Goal: Information Seeking & Learning: Learn about a topic

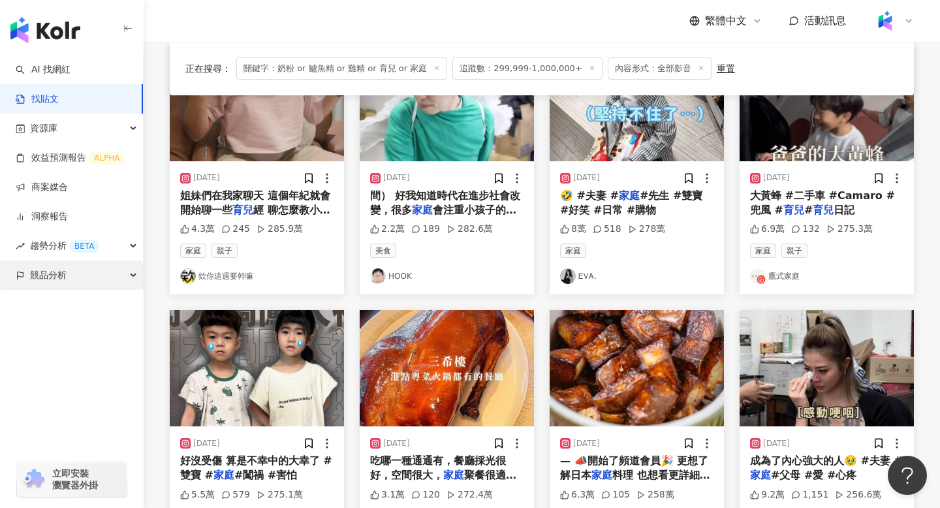
click at [81, 274] on div "競品分析" at bounding box center [71, 275] width 143 height 29
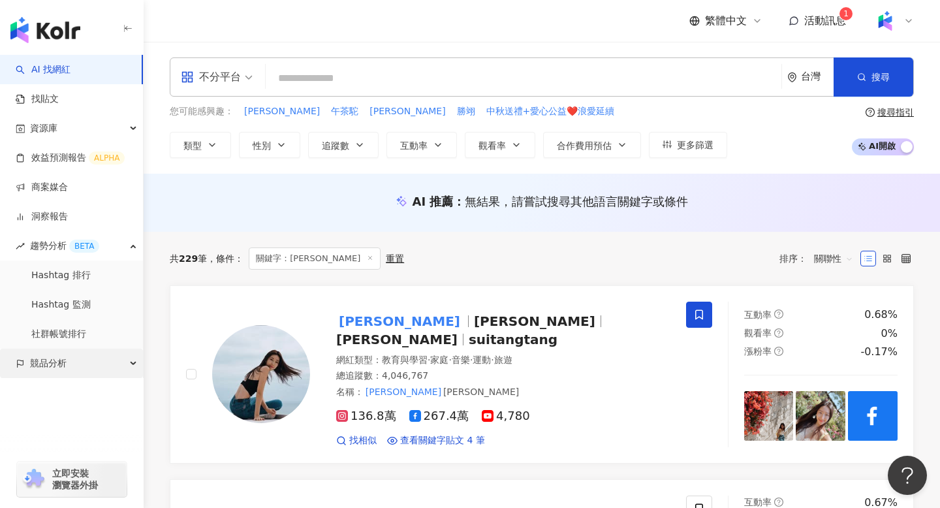
click at [86, 361] on div "競品分析" at bounding box center [71, 363] width 143 height 29
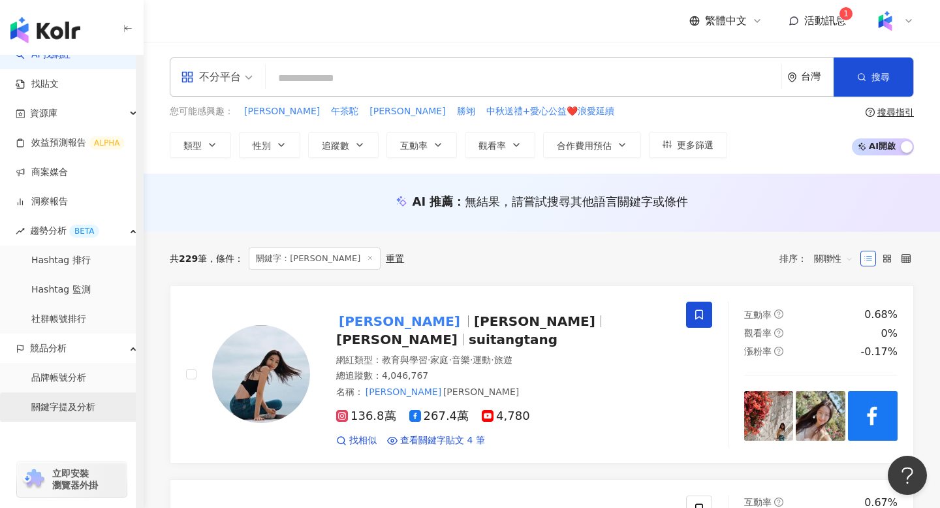
click at [83, 410] on link "關鍵字提及分析" at bounding box center [63, 407] width 64 height 13
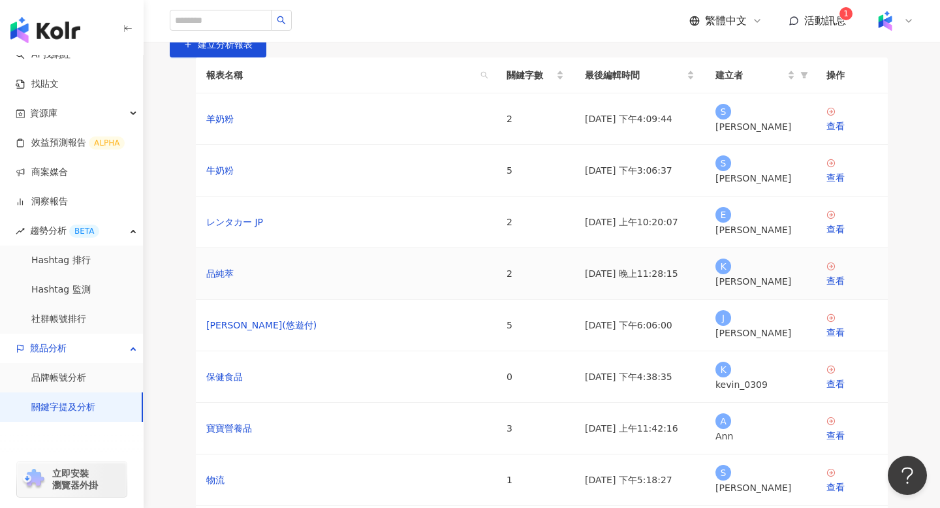
scroll to position [20, 0]
click at [848, 289] on div "查看" at bounding box center [852, 281] width 51 height 14
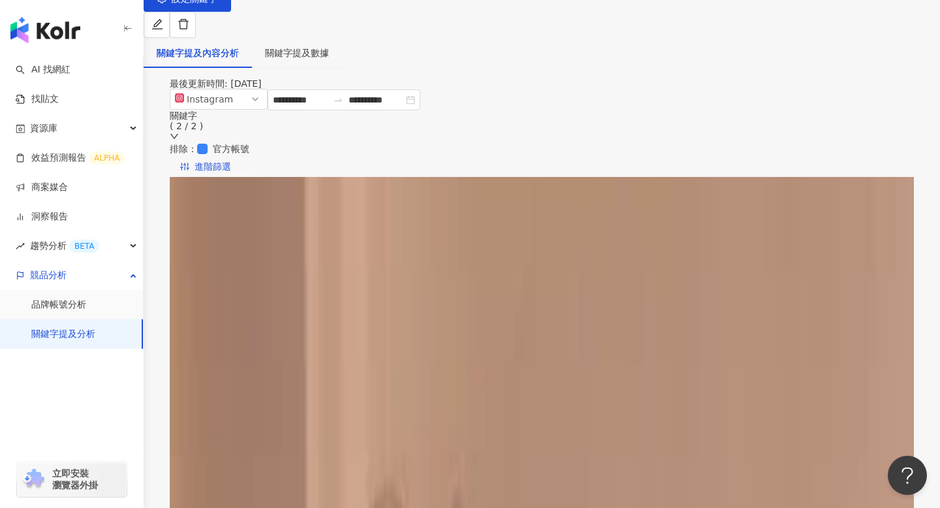
scroll to position [110, 0]
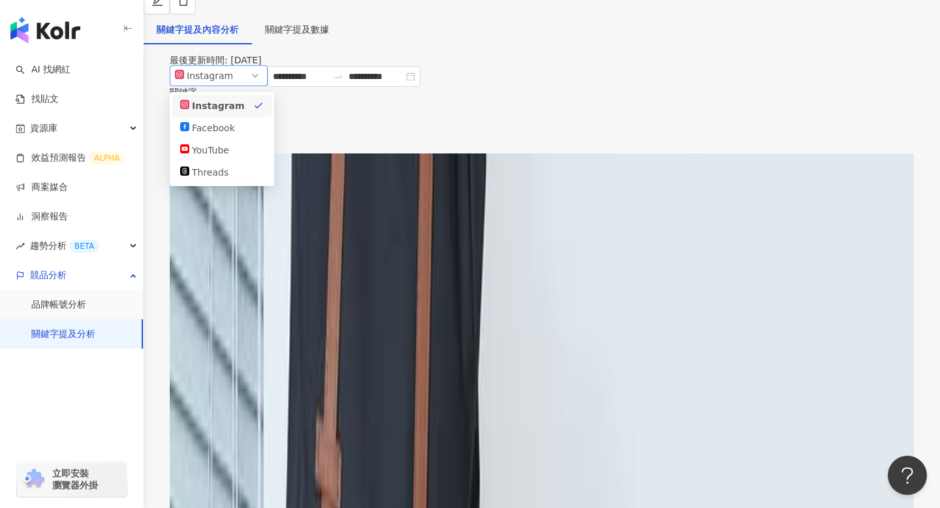
click at [262, 86] on span "Instagram" at bounding box center [218, 76] width 87 height 20
click at [247, 157] on div "YouTube" at bounding box center [222, 150] width 84 height 14
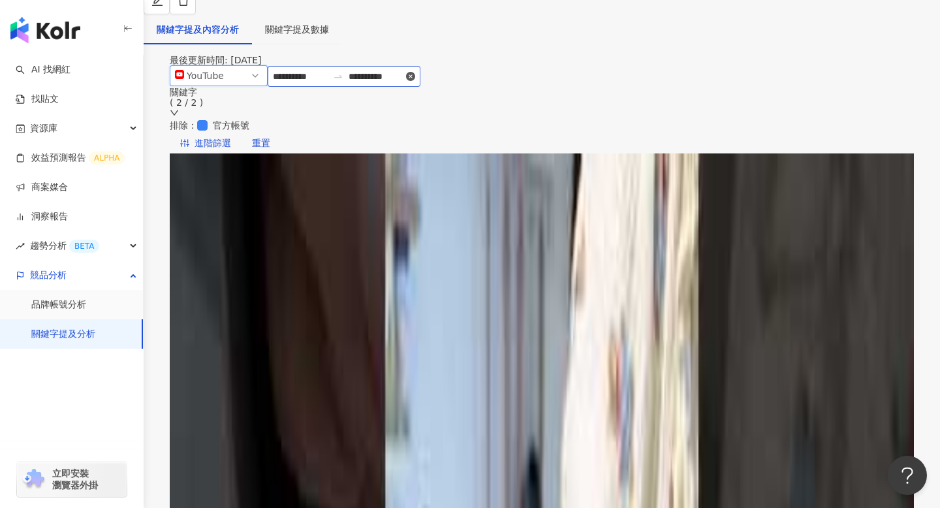
click at [415, 81] on icon "close-circle" at bounding box center [410, 76] width 9 height 9
click at [420, 87] on div at bounding box center [344, 76] width 153 height 21
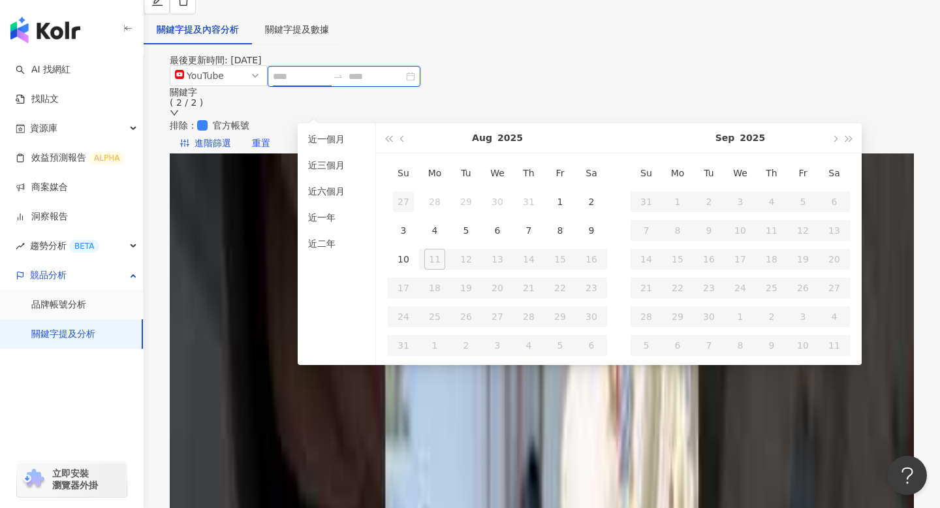
type input "**********"
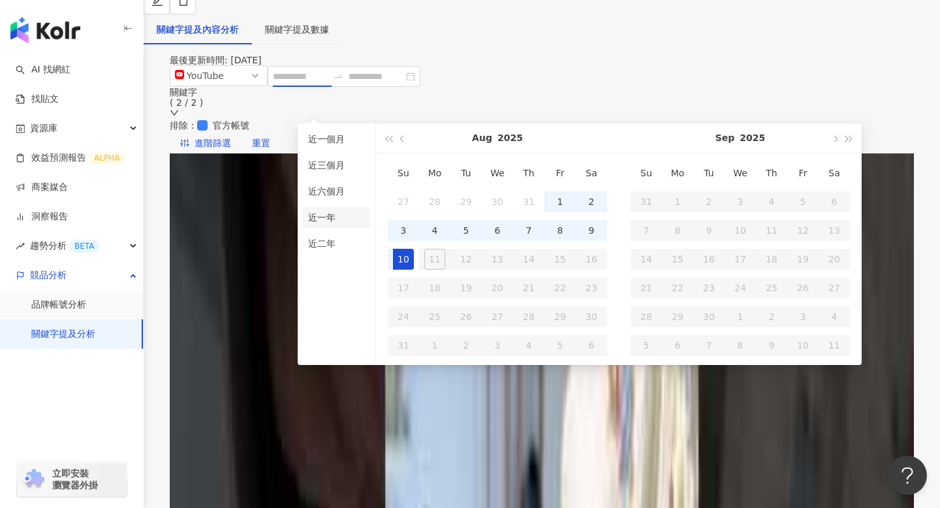
click at [340, 216] on li "近一年" at bounding box center [336, 217] width 67 height 21
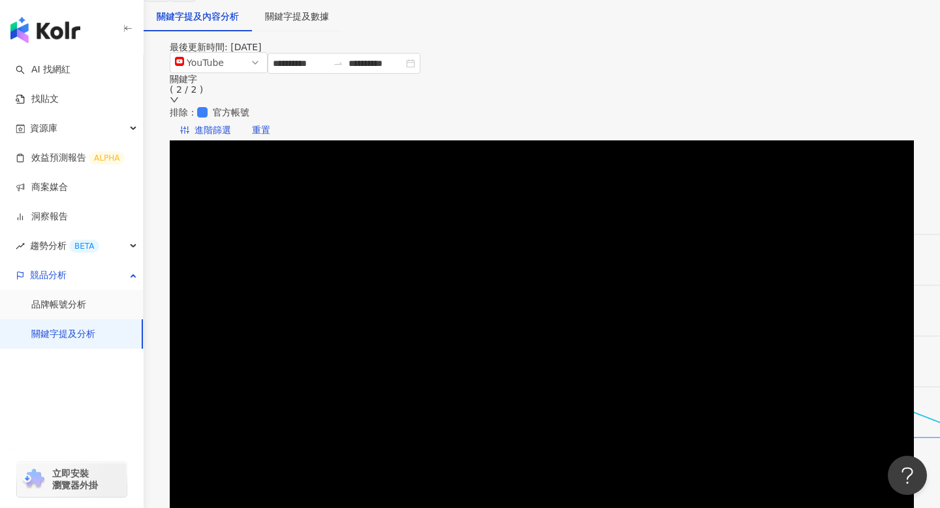
scroll to position [81, 0]
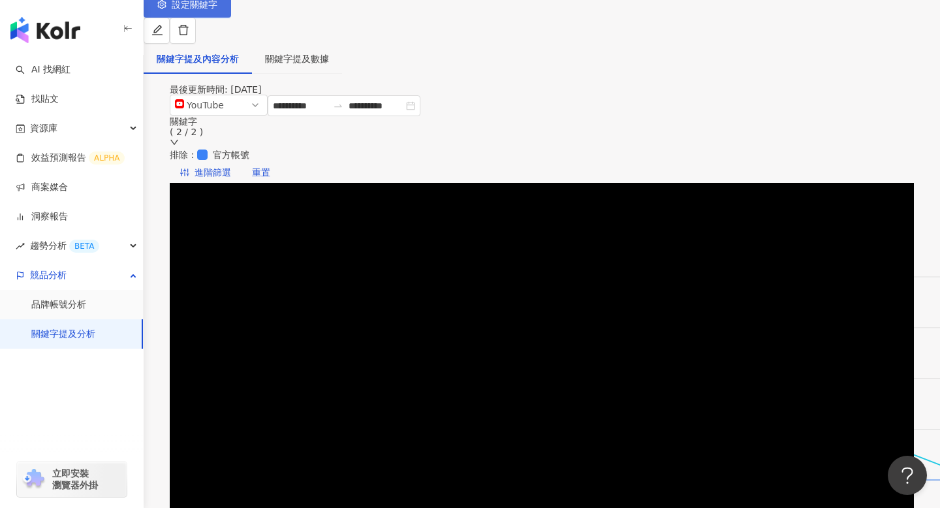
click at [217, 10] on span "設定關鍵字" at bounding box center [195, 4] width 46 height 10
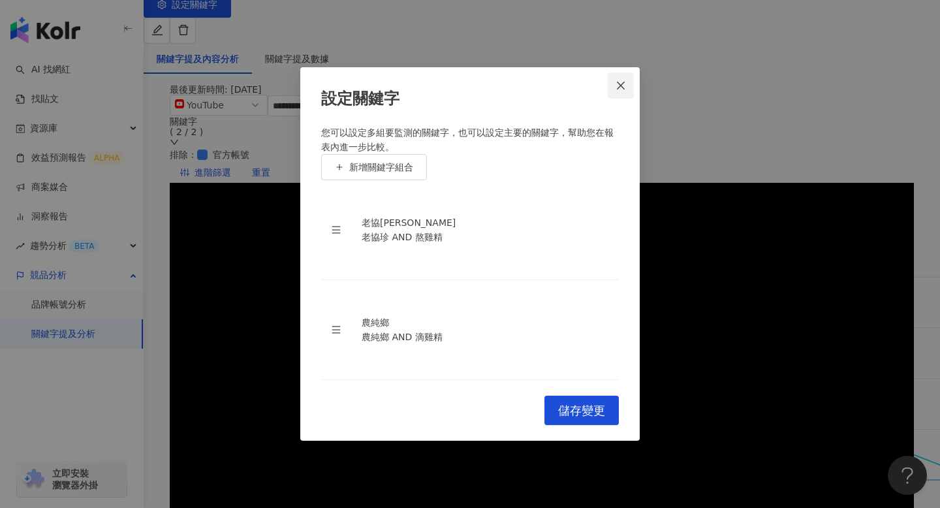
click at [617, 88] on icon "close" at bounding box center [621, 85] width 10 height 10
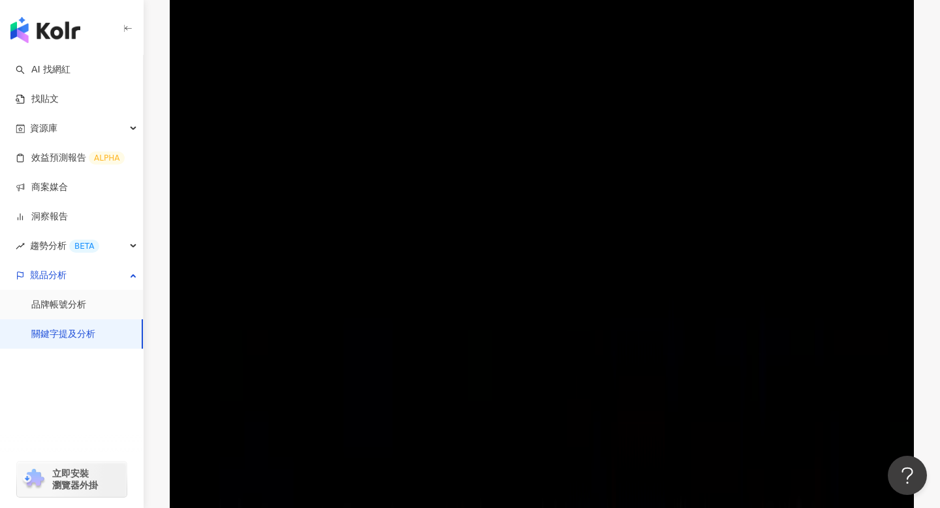
scroll to position [686, 0]
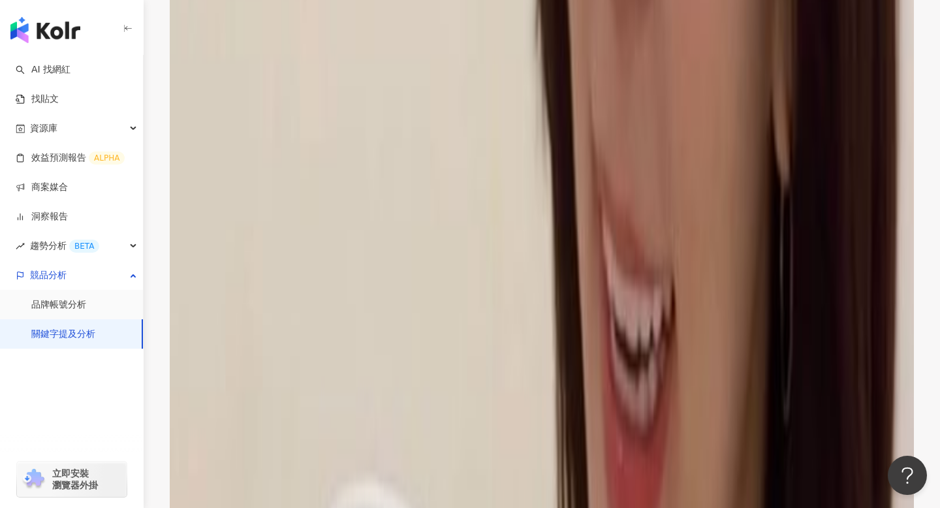
scroll to position [2033, 0]
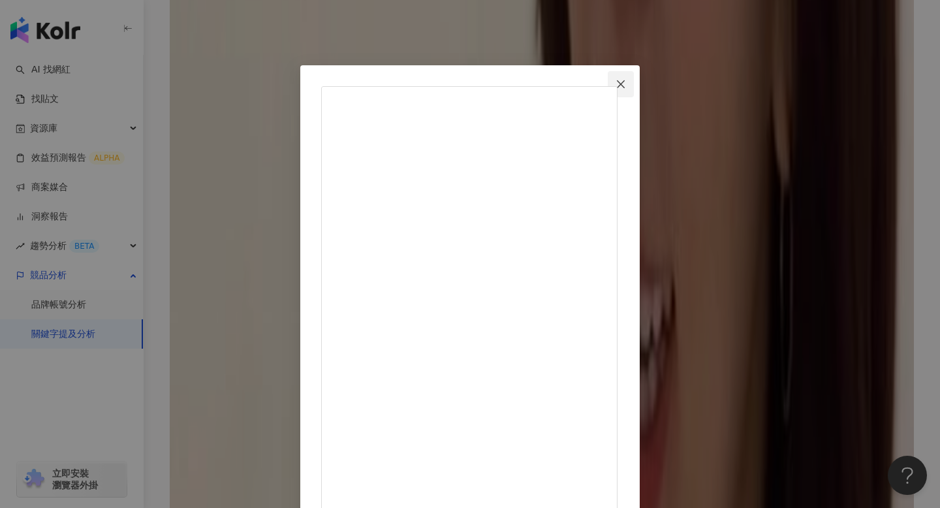
click at [626, 82] on icon "close" at bounding box center [621, 84] width 10 height 10
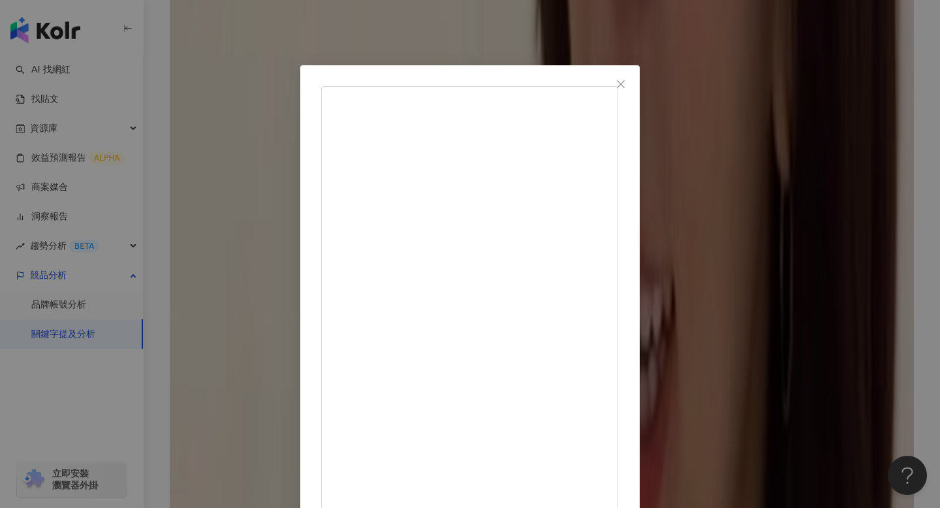
scroll to position [78, 0]
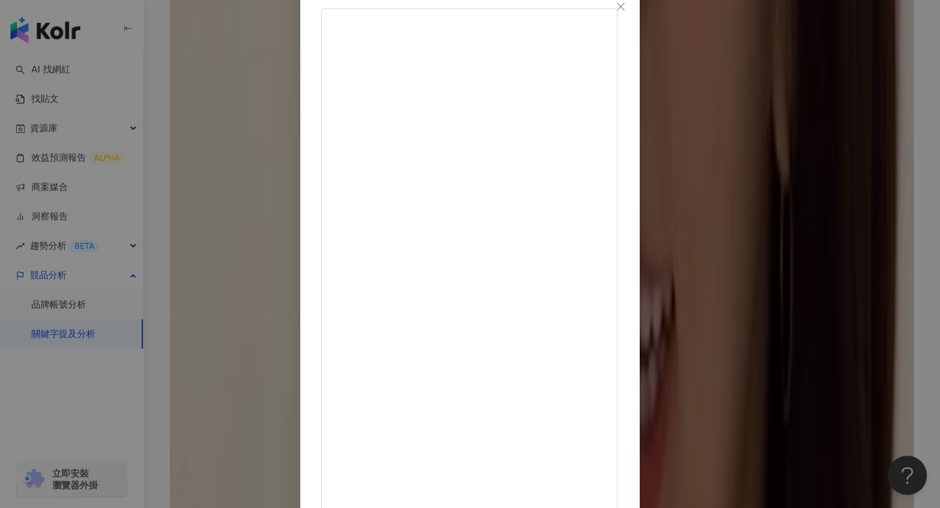
click at [172, 319] on div "老辣妹 2024/11/12 今年就快接近尾聲 緊接著12月 就是考驗我們最嚴酷的拍攝期 北國、下雪…長達一個月的外景 真的是非常期待💪 時常有人問我們 當日…" at bounding box center [470, 254] width 940 height 508
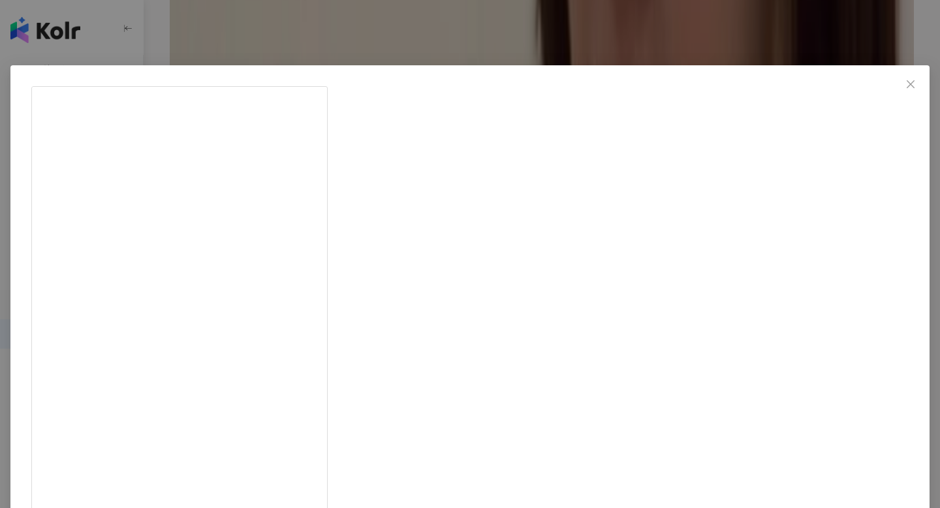
click at [906, 88] on icon "close" at bounding box center [911, 84] width 10 height 10
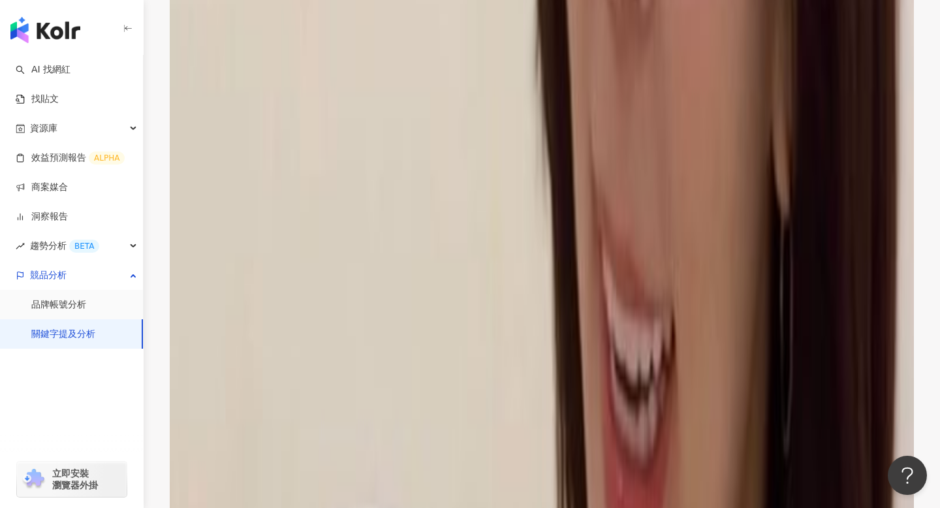
scroll to position [2000, 0]
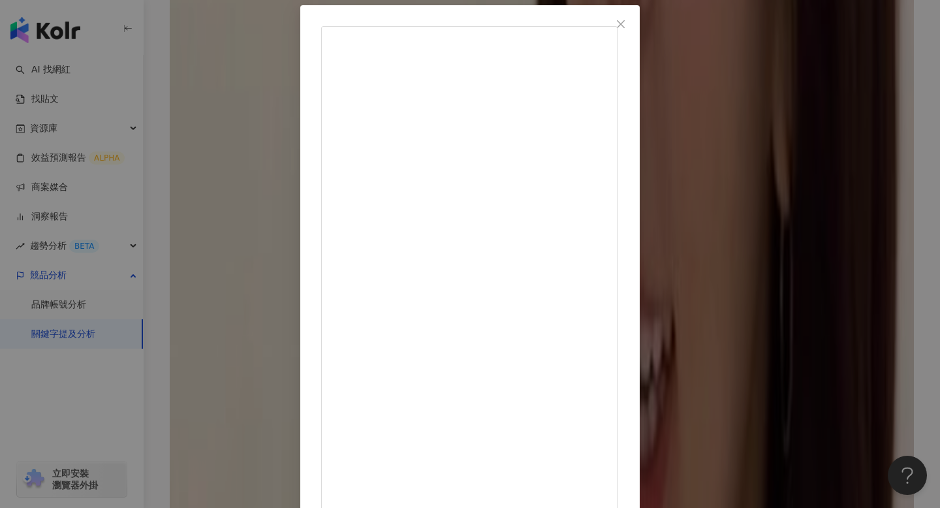
scroll to position [78, 0]
click at [626, 8] on icon "close" at bounding box center [621, 6] width 10 height 10
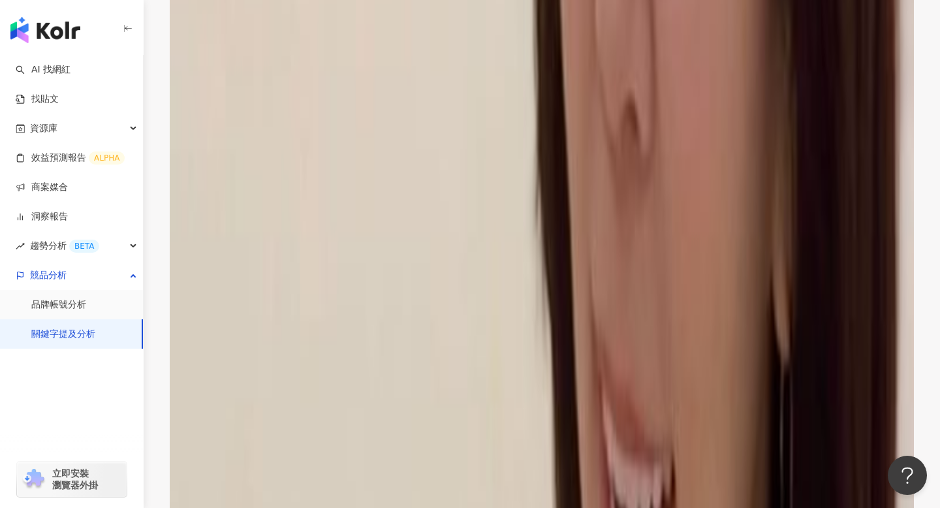
scroll to position [1825, 0]
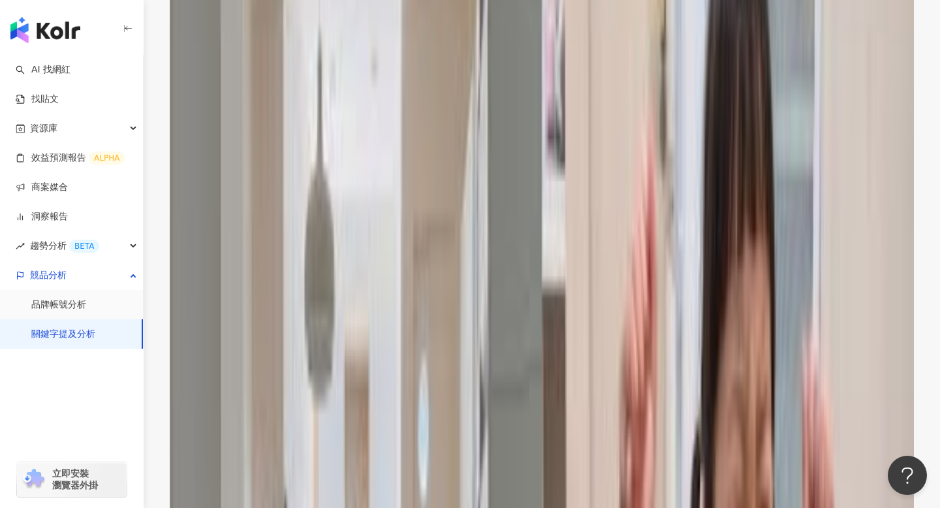
scroll to position [1688, 0]
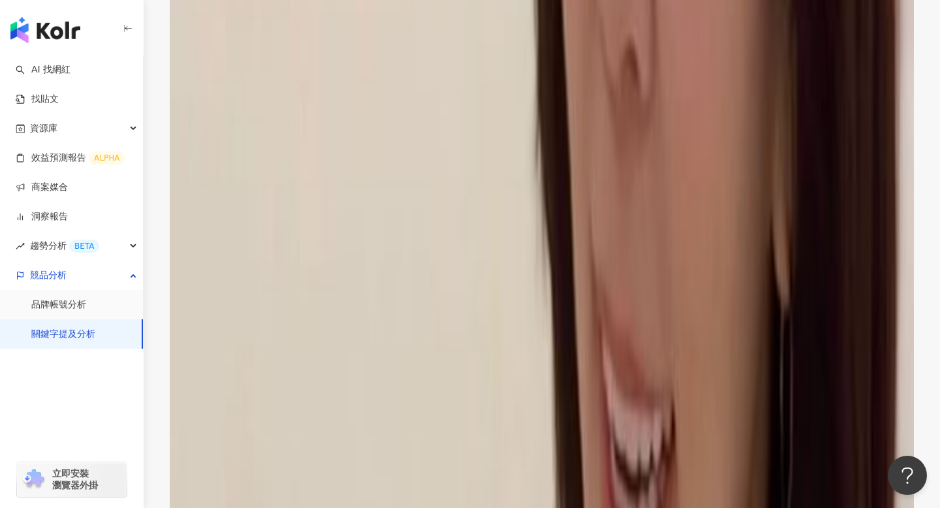
scroll to position [1912, 0]
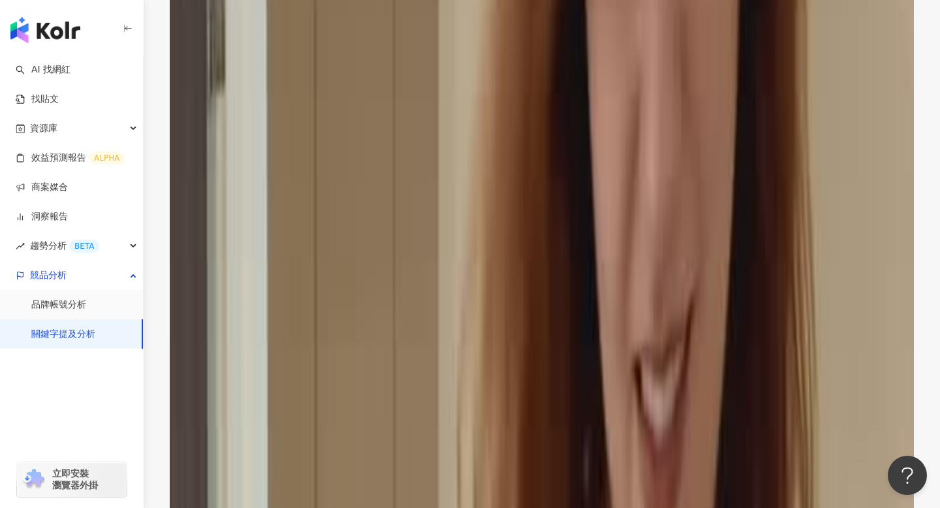
scroll to position [2001, 0]
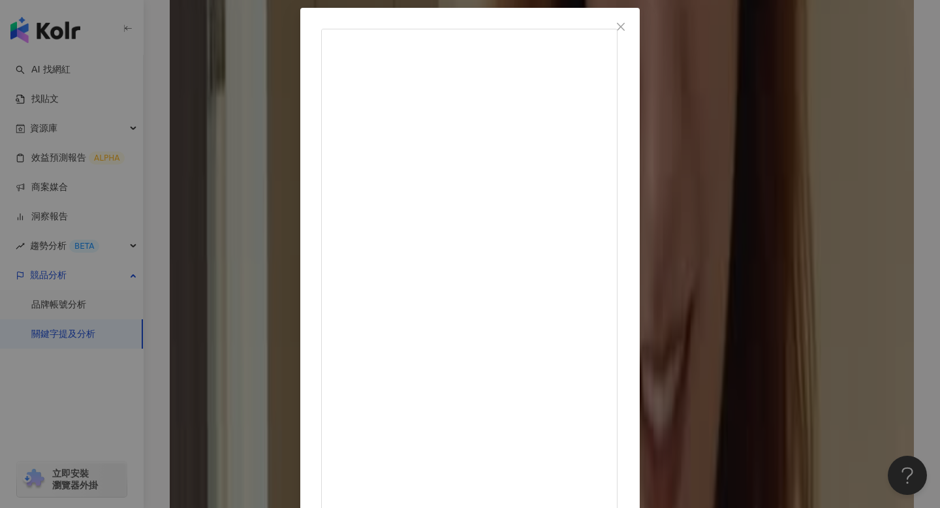
scroll to position [78, 0]
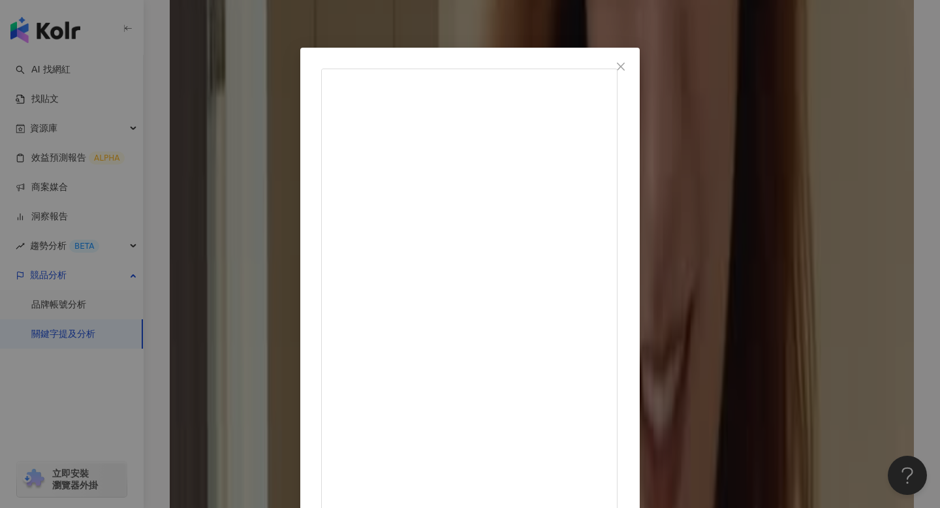
scroll to position [0, 0]
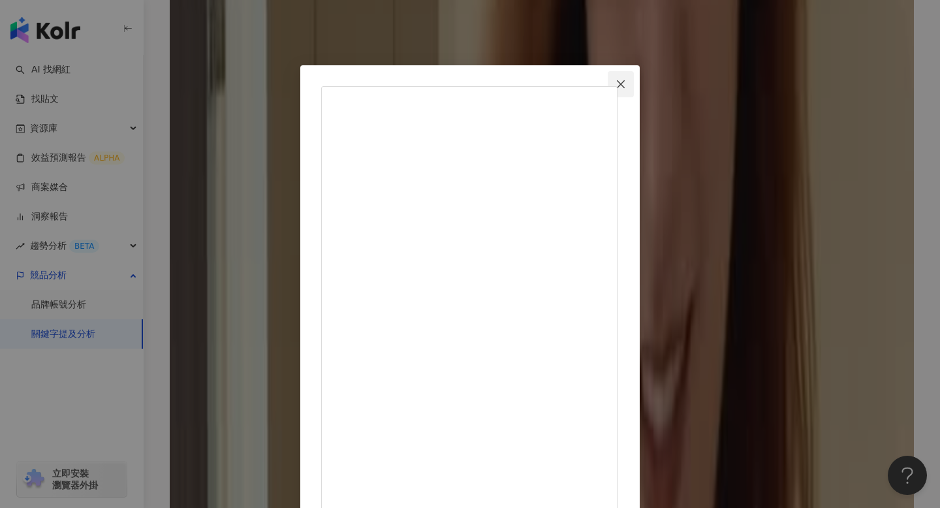
click at [626, 86] on icon "close" at bounding box center [621, 84] width 10 height 10
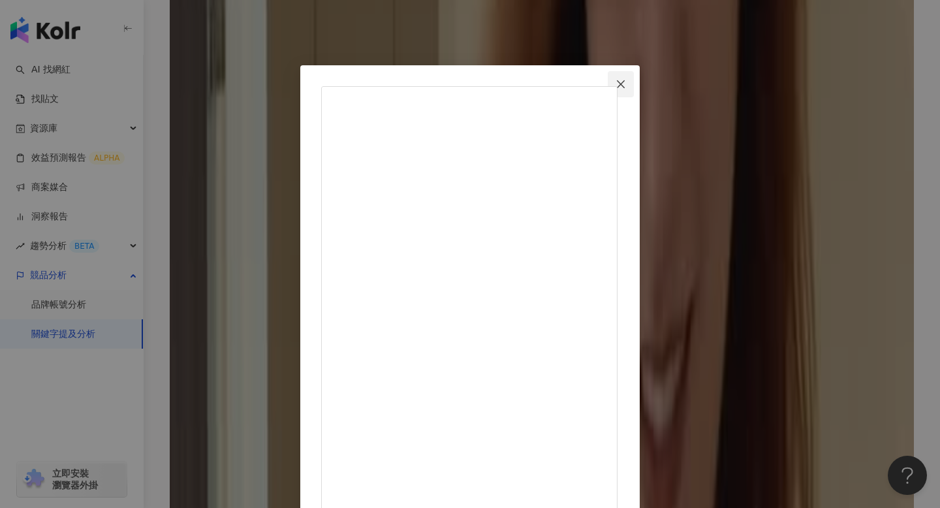
click at [625, 84] on icon "close" at bounding box center [621, 84] width 8 height 8
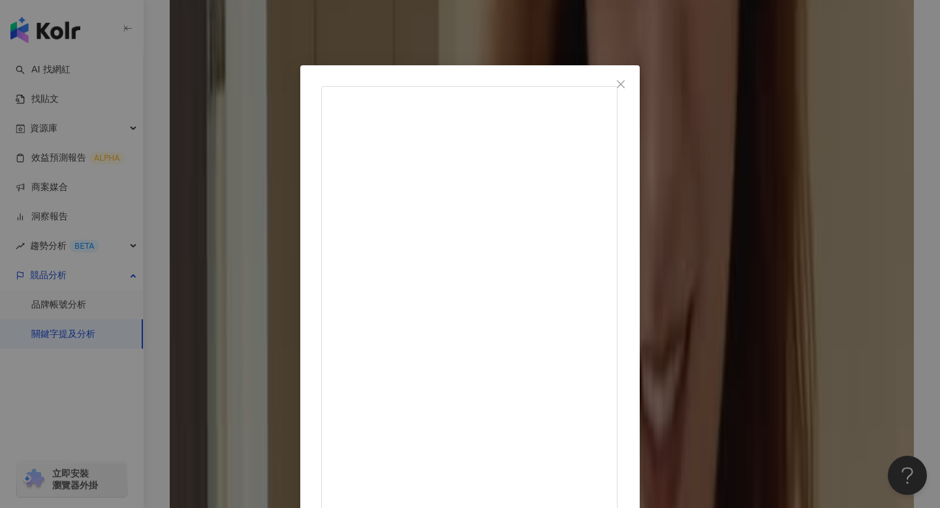
click at [626, 82] on icon "close" at bounding box center [621, 84] width 10 height 10
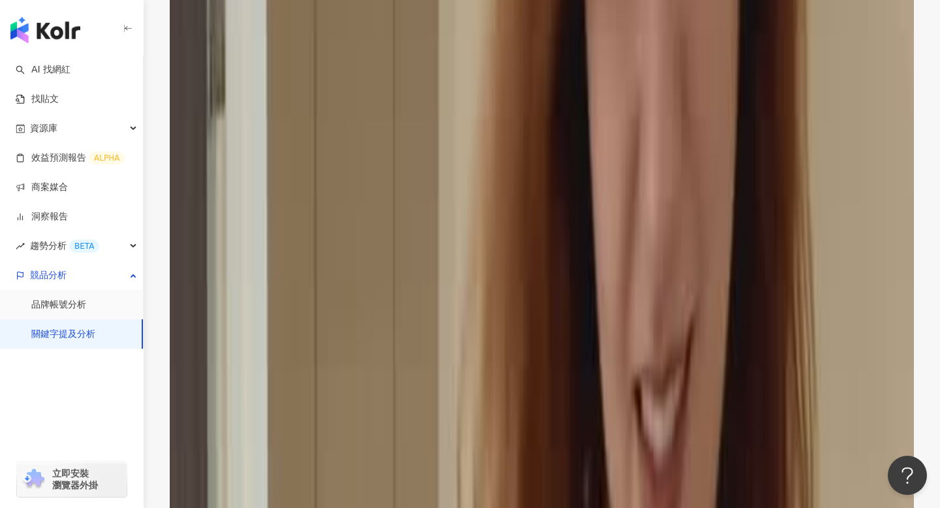
scroll to position [1938, 0]
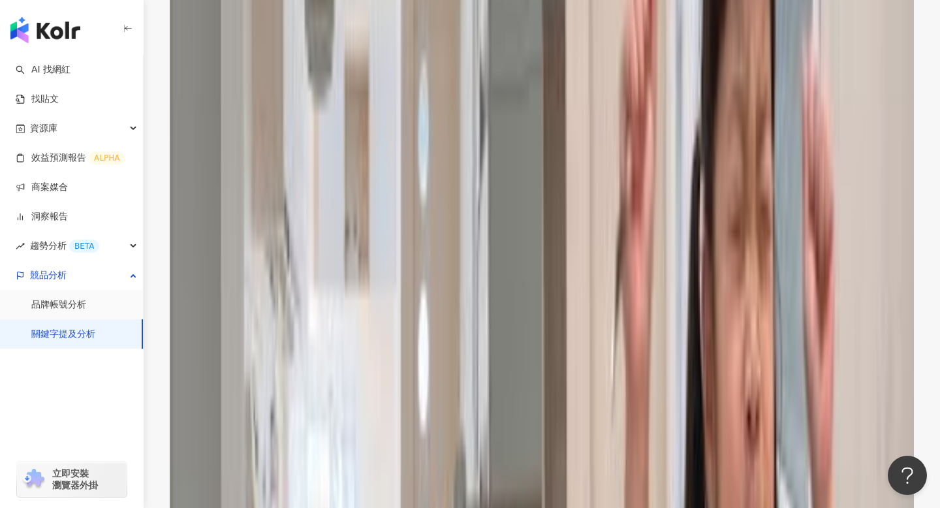
scroll to position [2023, 0]
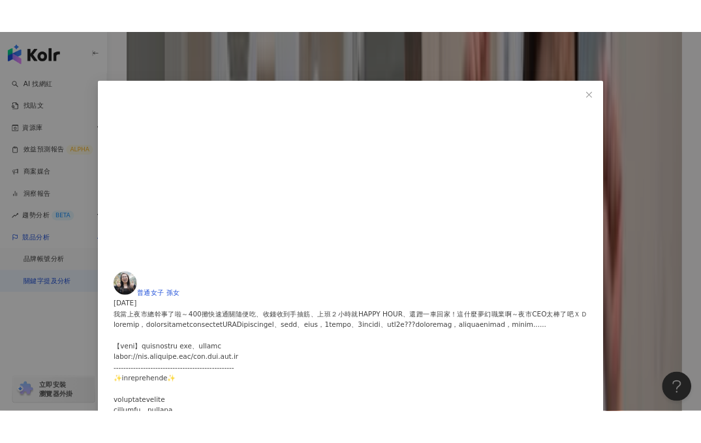
scroll to position [177, 0]
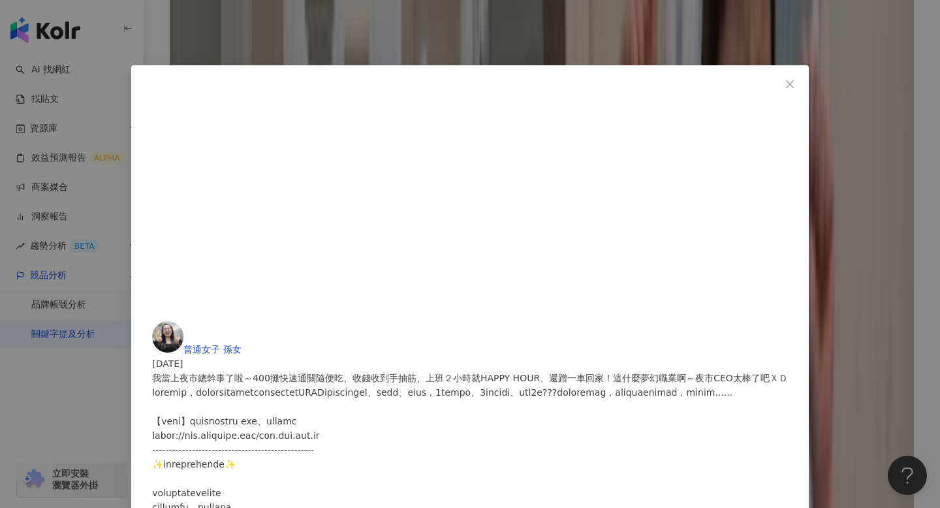
click at [154, 383] on div "普通女子 孫女 2024/12/25 我當上夜市總幹事了啦～400攤快速通關隨便吃、收錢收到手抽筋、上班２小時就HAPPY HOUR、還蹭一車回家！這什麼夢幻…" at bounding box center [470, 254] width 940 height 508
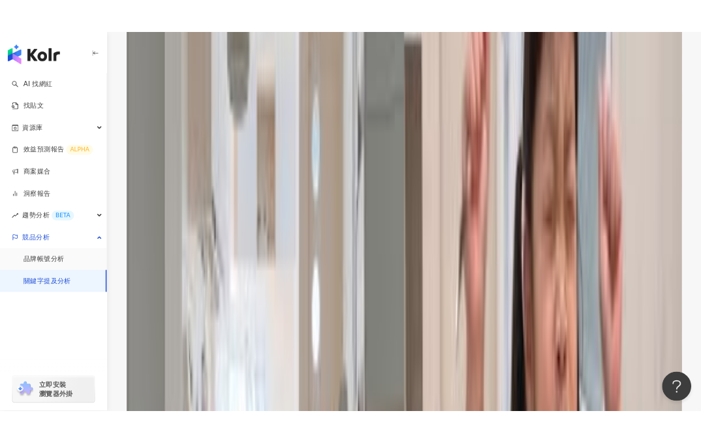
scroll to position [1992, 0]
